Goal: Task Accomplishment & Management: Use online tool/utility

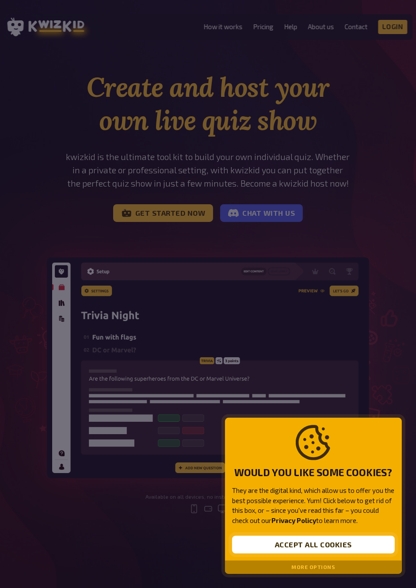
click at [351, 548] on button "Accept all cookies" at bounding box center [313, 545] width 163 height 18
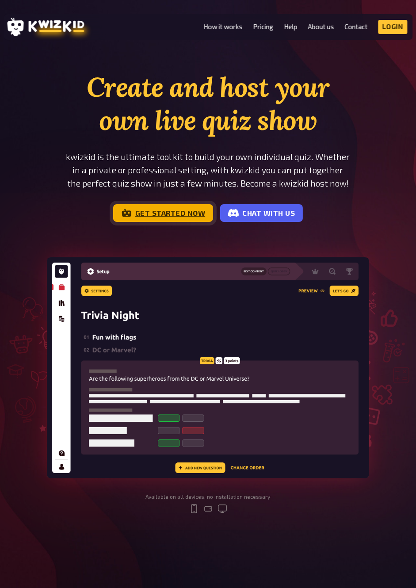
click at [156, 212] on link "Get started now" at bounding box center [163, 213] width 100 height 18
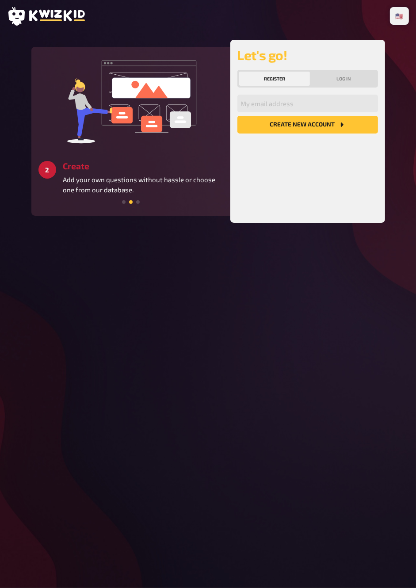
click at [344, 125] on icon "Create new account" at bounding box center [341, 124] width 7 height 7
click at [365, 302] on div "🇩🇪 Deutsch 🇺🇸 English 🇳🇱 Nederlands 3 Get started Create a unique quiz experien…" at bounding box center [208, 294] width 416 height 588
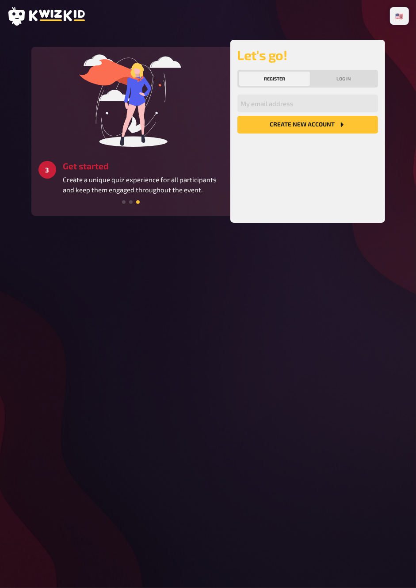
click at [361, 79] on button "Log in" at bounding box center [344, 79] width 65 height 14
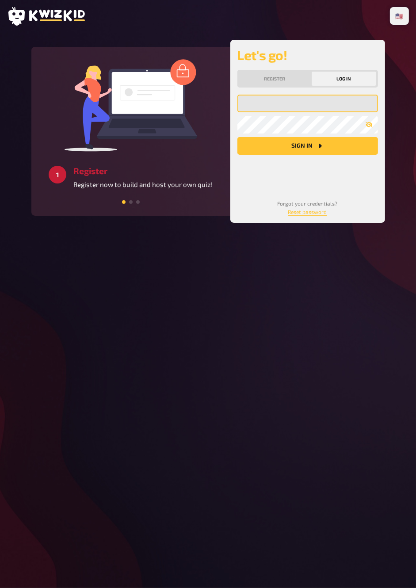
click at [348, 99] on input "email" at bounding box center [307, 104] width 141 height 18
click at [342, 291] on div "🇩🇪 Deutsch 🇺🇸 English 🇳🇱 Nederlands 3 Get started Create a unique quiz experien…" at bounding box center [208, 294] width 416 height 588
